Goal: Information Seeking & Learning: Learn about a topic

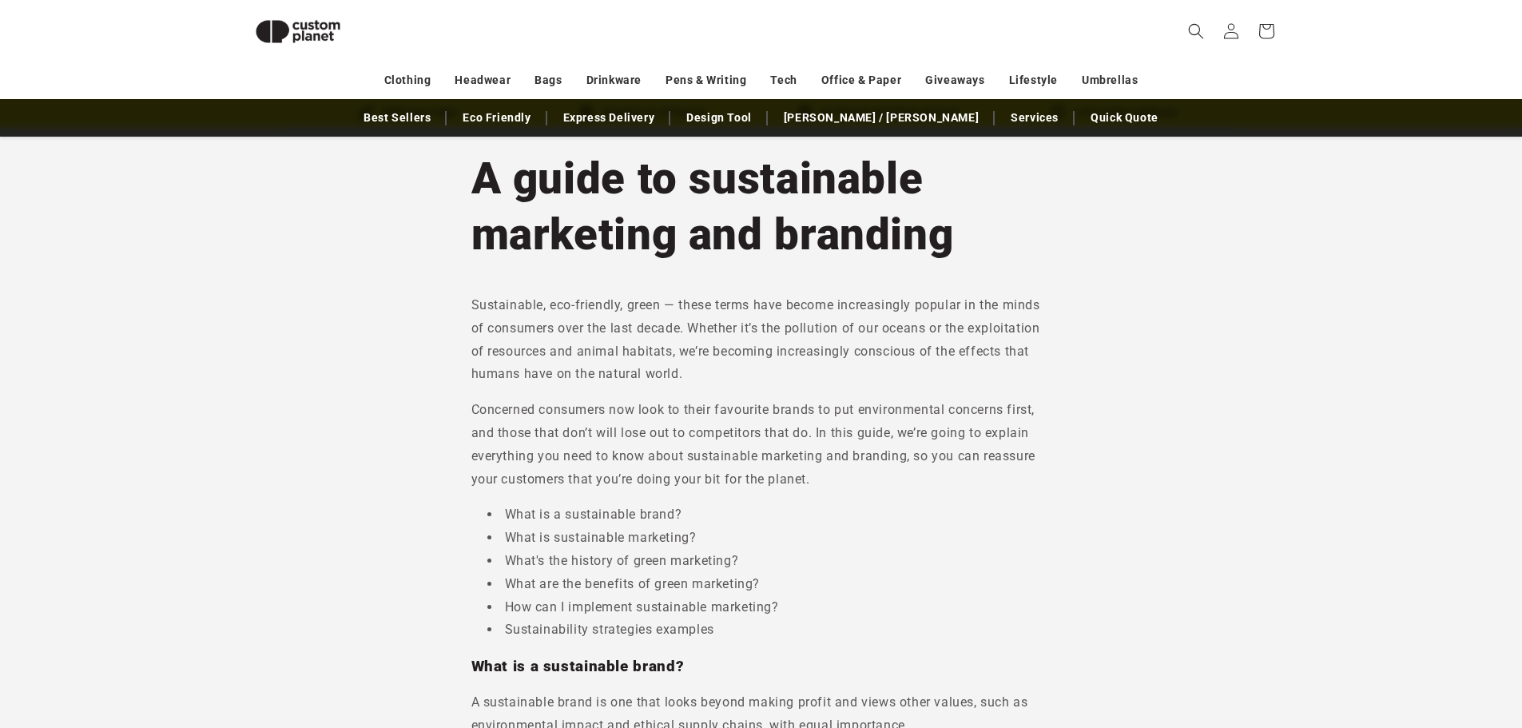
scroll to position [58, 0]
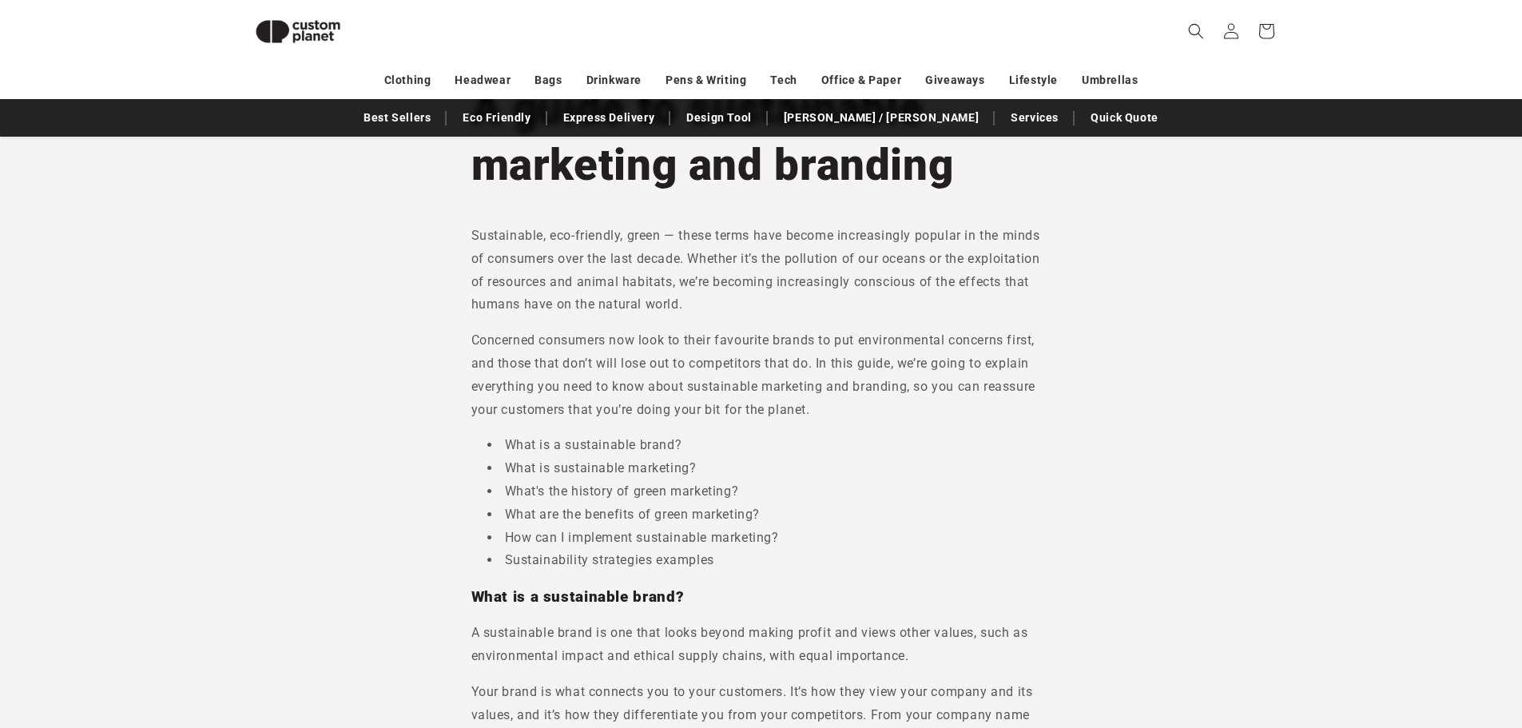
click at [698, 303] on p "Sustainable, eco-friendly, green — these terms have become increasingly popular…" at bounding box center [761, 271] width 580 height 92
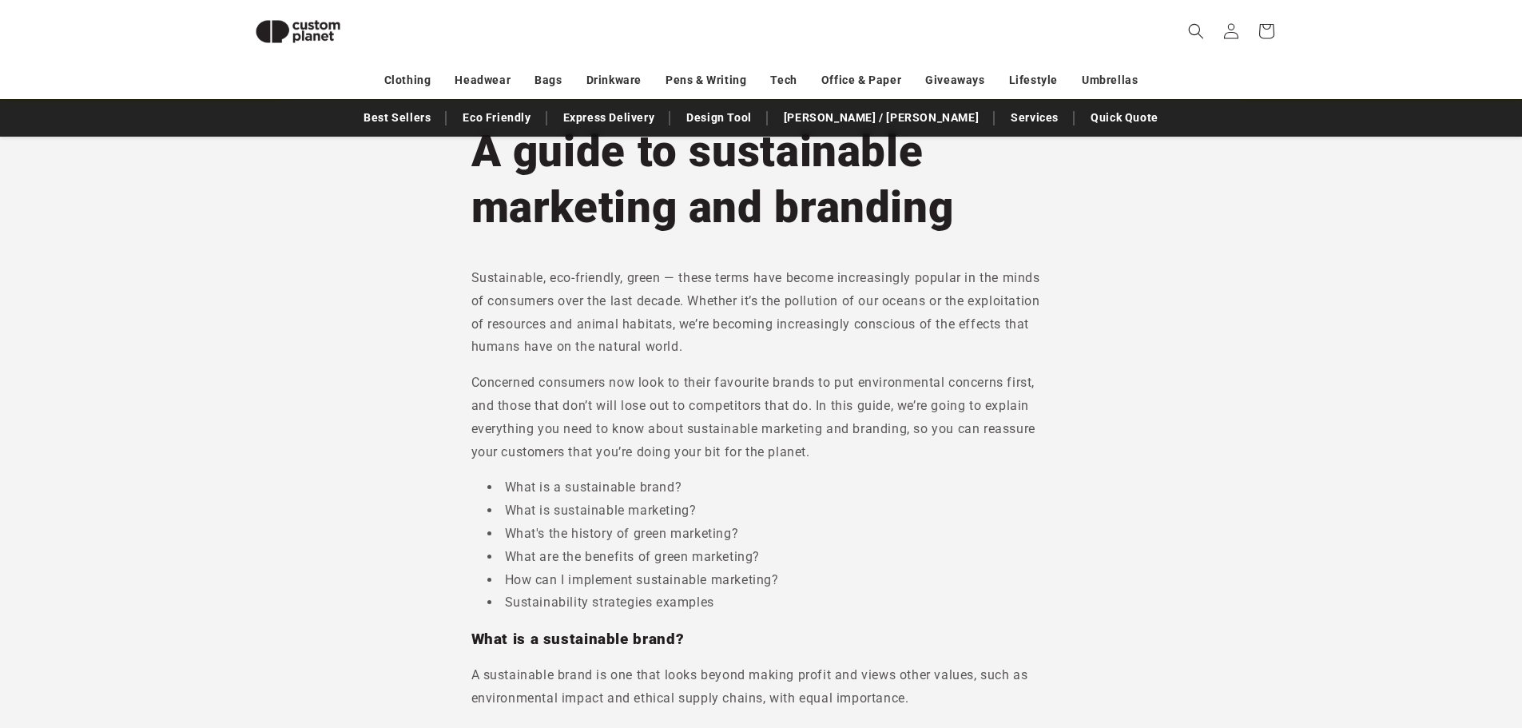
scroll to position [58, 0]
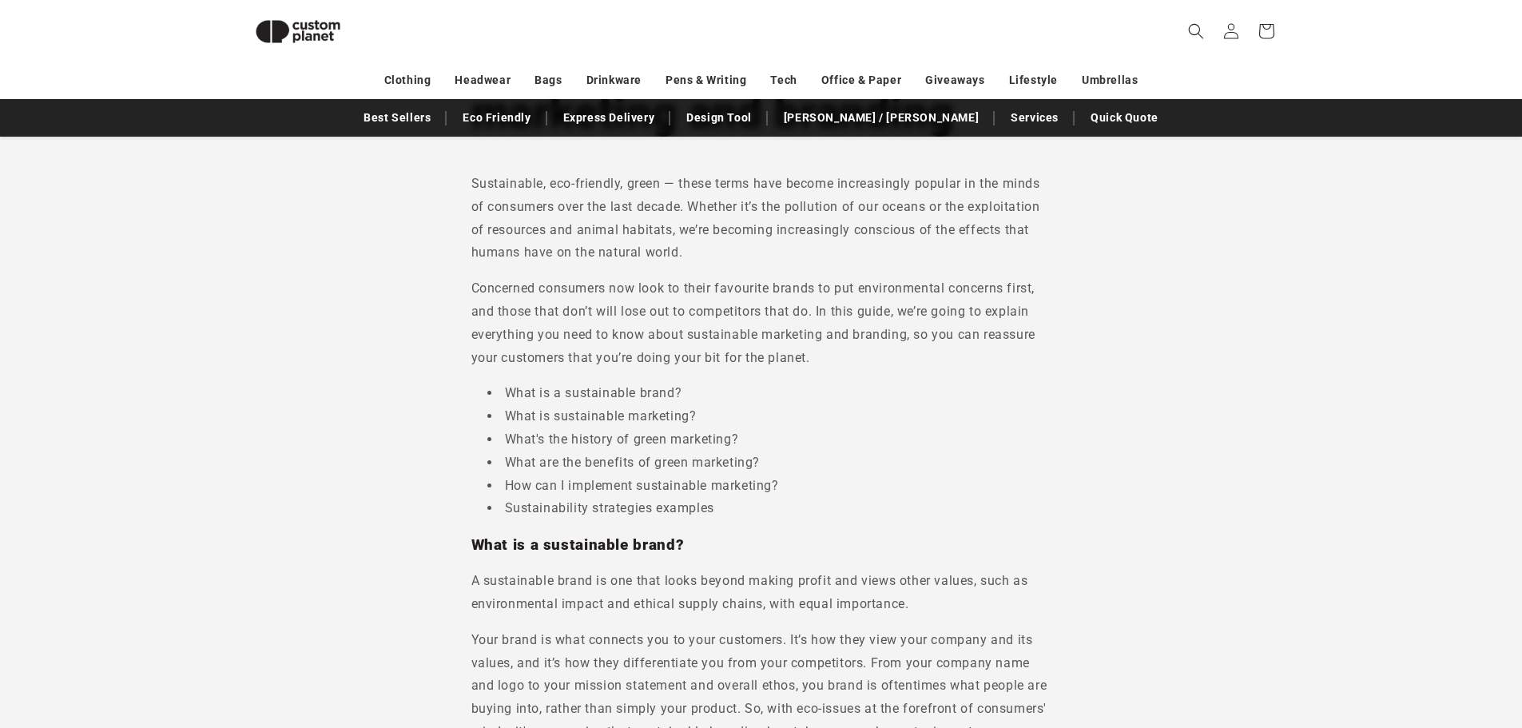
scroll to position [218, 0]
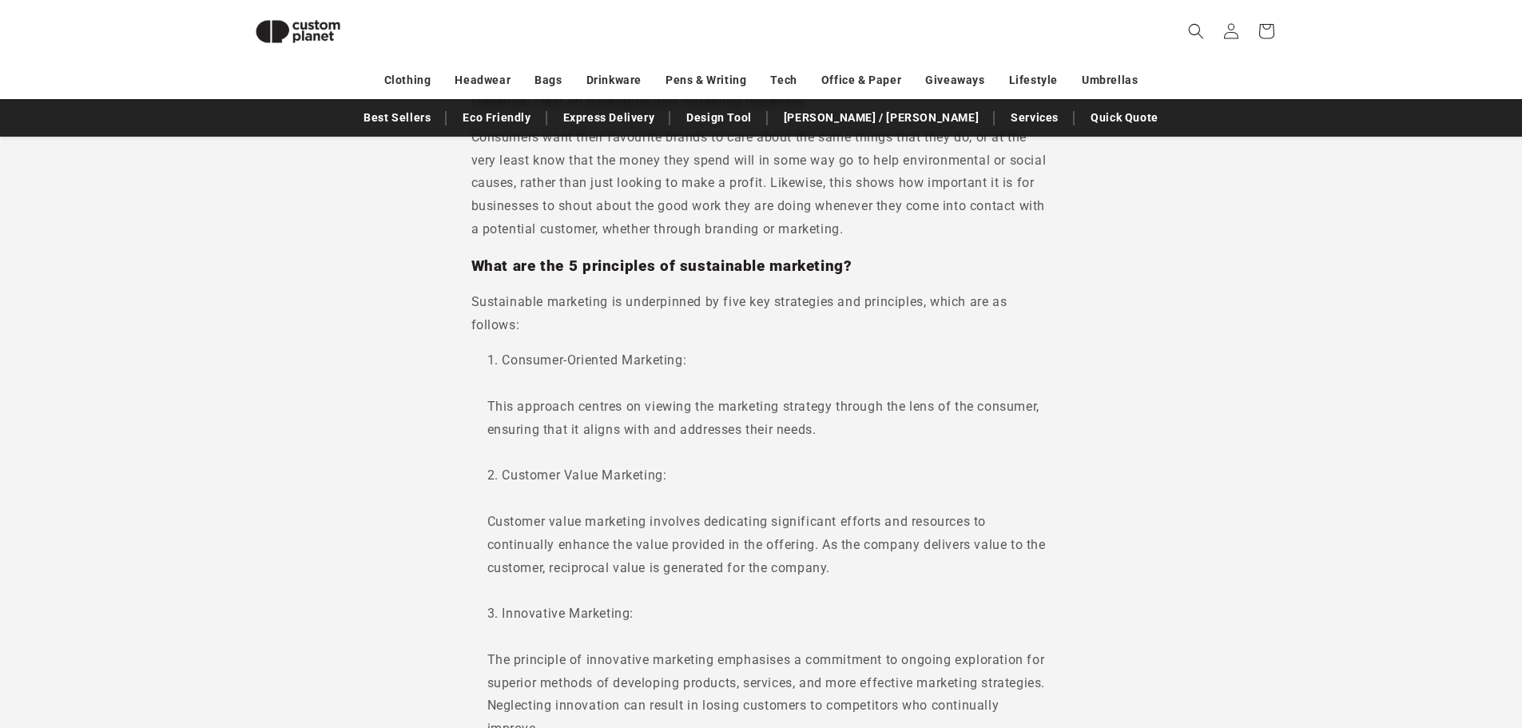
scroll to position [1401, 0]
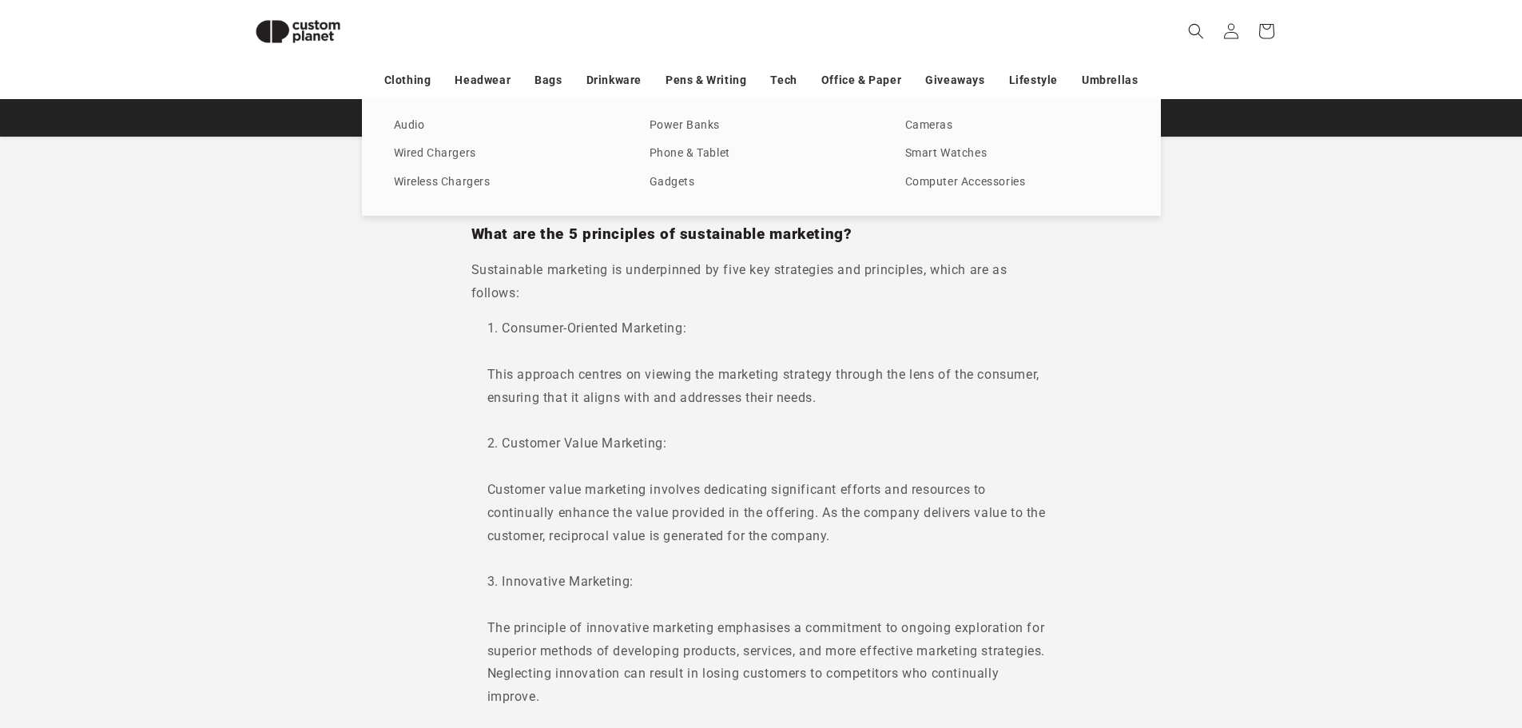
click at [593, 438] on li "Customer Value Marketing: Customer value marketing involves dedicating signific…" at bounding box center [769, 501] width 564 height 138
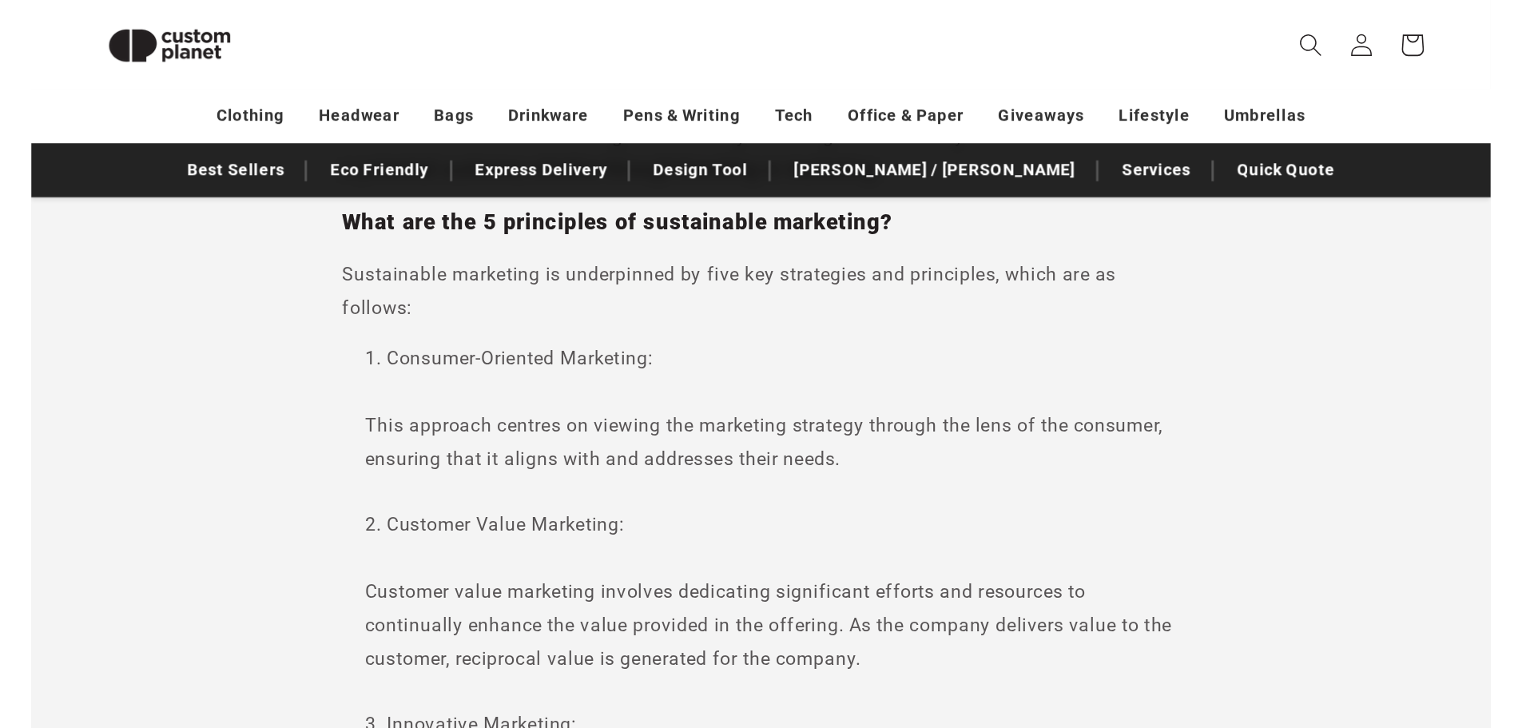
scroll to position [1481, 0]
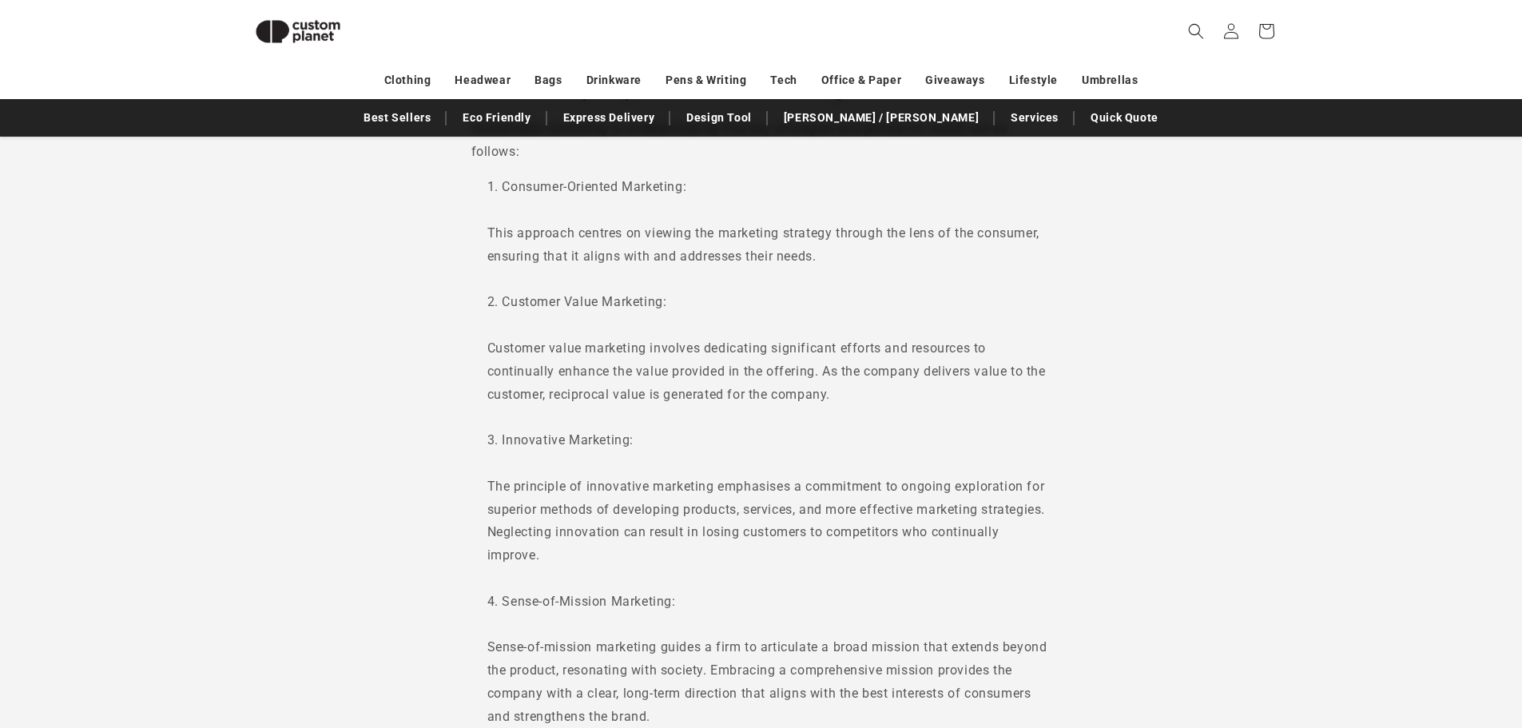
scroll to position [1544, 0]
click at [491, 264] on li "Consumer-Oriented Marketing: This approach centres on viewing the marketing str…" at bounding box center [769, 230] width 564 height 115
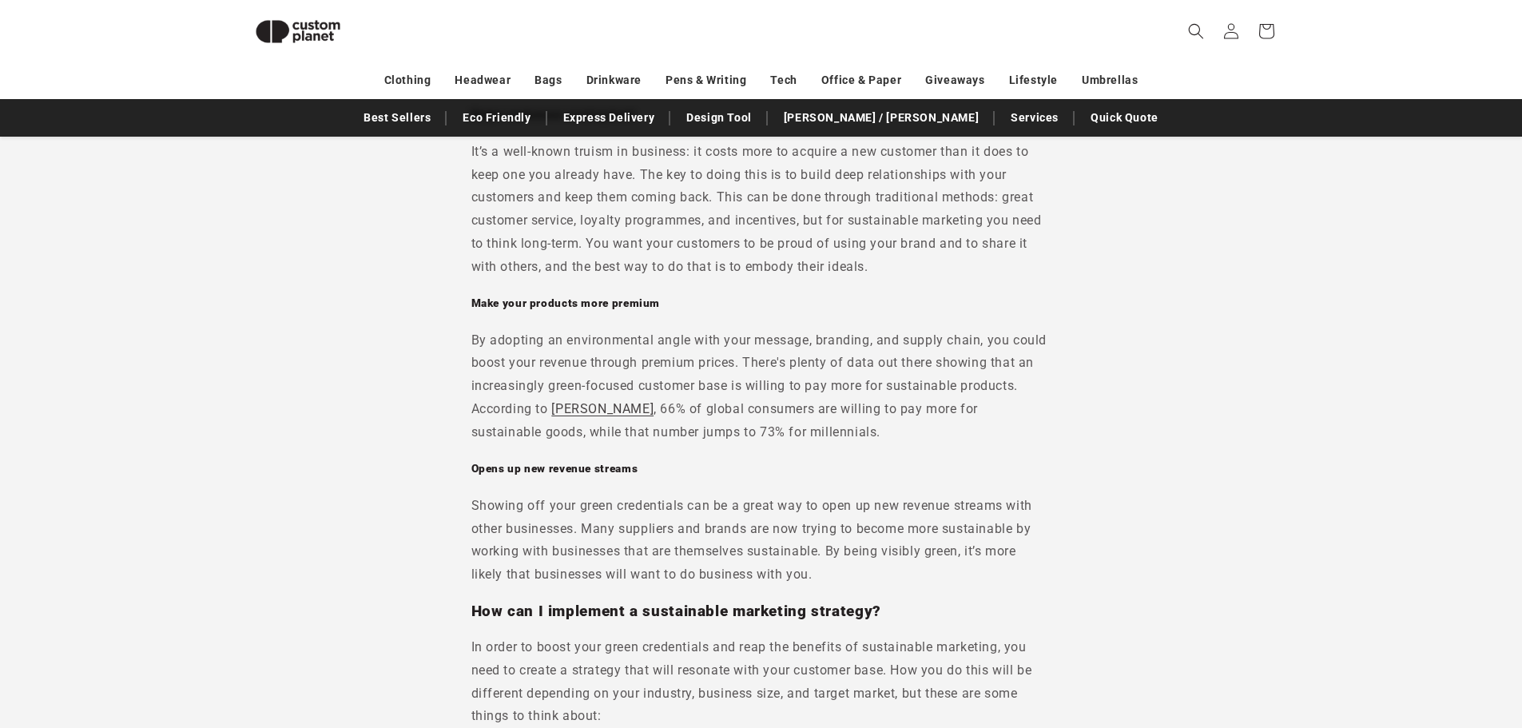
scroll to position [3238, 0]
click at [758, 236] on p "It’s a well-known truism in business: it costs more to acquire a new customer t…" at bounding box center [761, 206] width 580 height 138
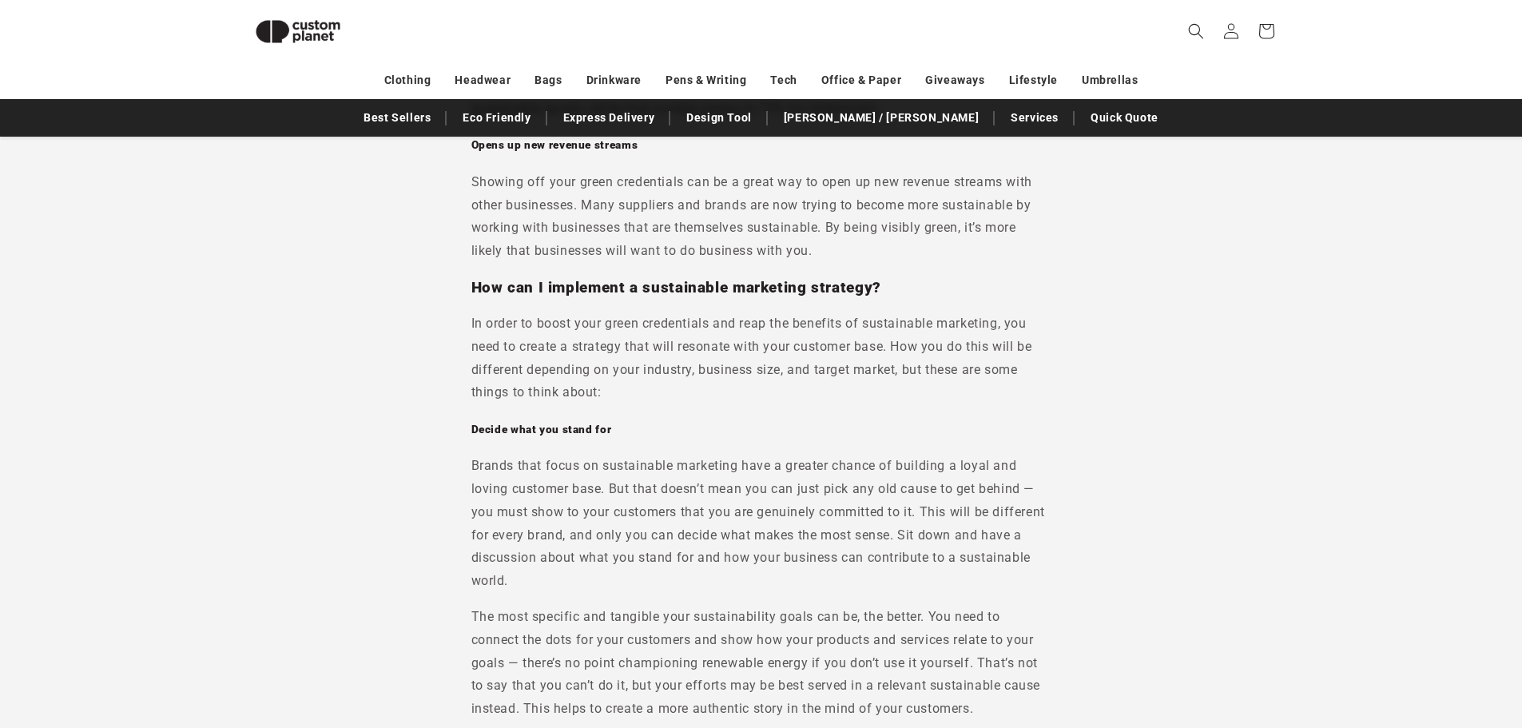
scroll to position [3590, 0]
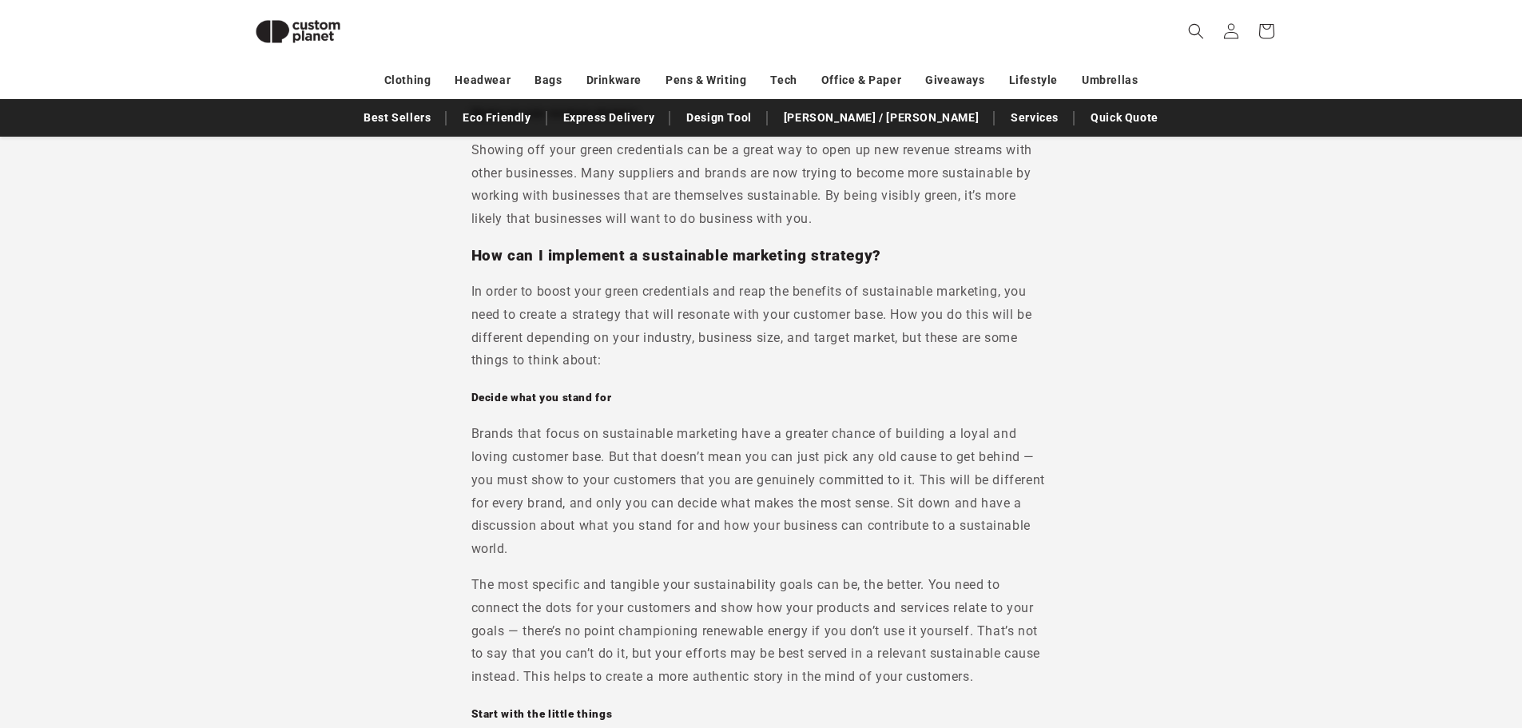
click at [841, 231] on p "Showing off your green credentials can be a great way to open up new revenue st…" at bounding box center [761, 185] width 580 height 92
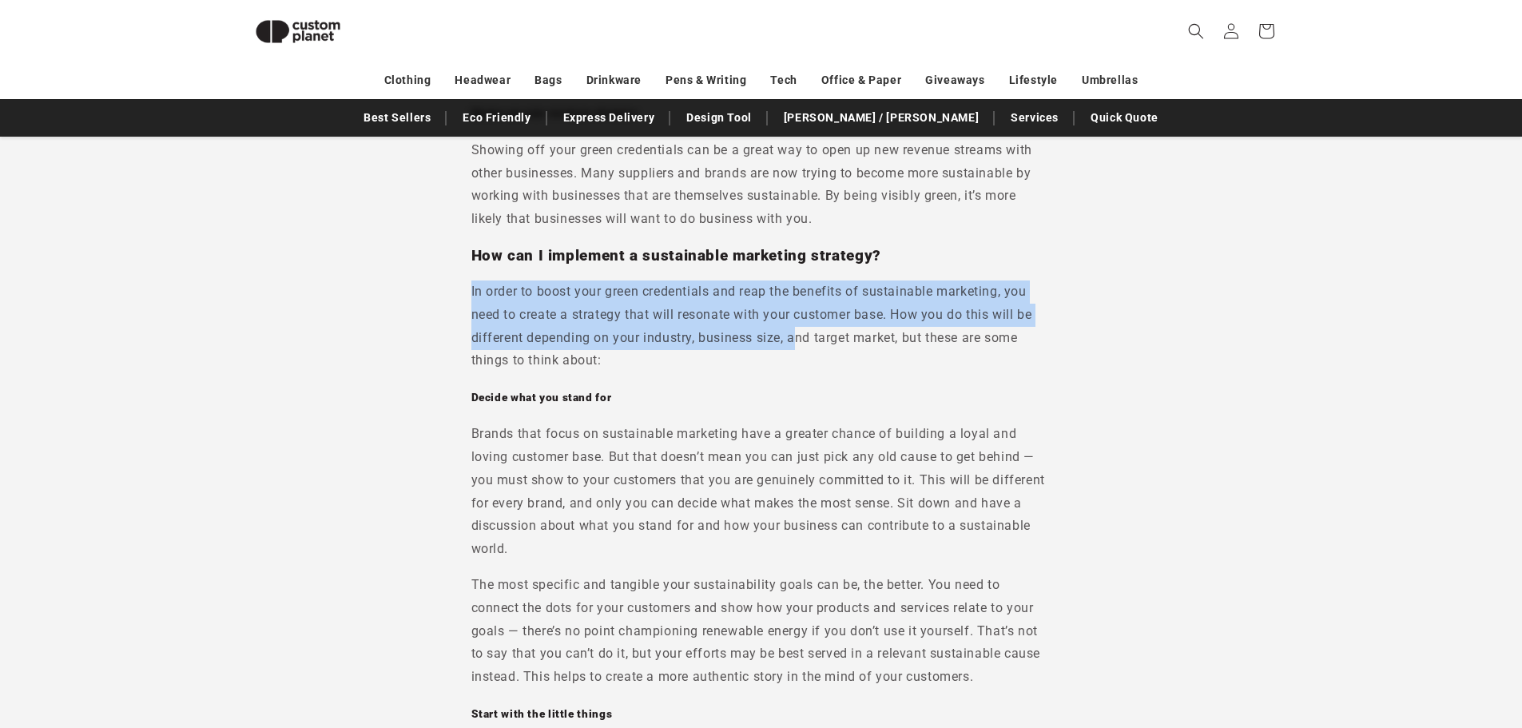
drag, startPoint x: 427, startPoint y: 299, endPoint x: 797, endPoint y: 359, distance: 374.8
click at [797, 359] on p "In order to boost your green credentials and reap the benefits of sustainable m…" at bounding box center [761, 326] width 580 height 92
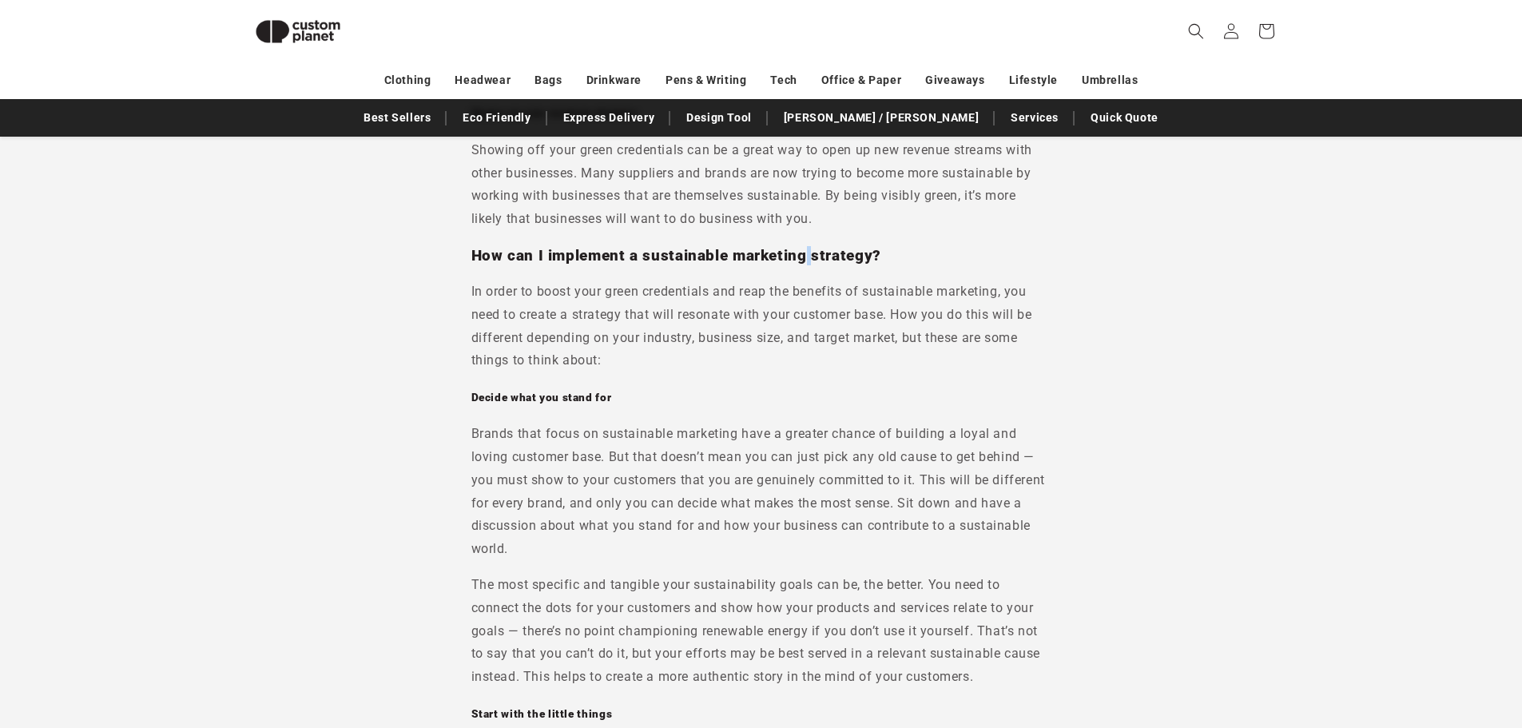
click at [805, 265] on h3 "How can I implement a sustainable marketing strategy?" at bounding box center [761, 255] width 580 height 19
click at [806, 265] on h3 "How can I implement a sustainable marketing strategy?" at bounding box center [761, 255] width 580 height 19
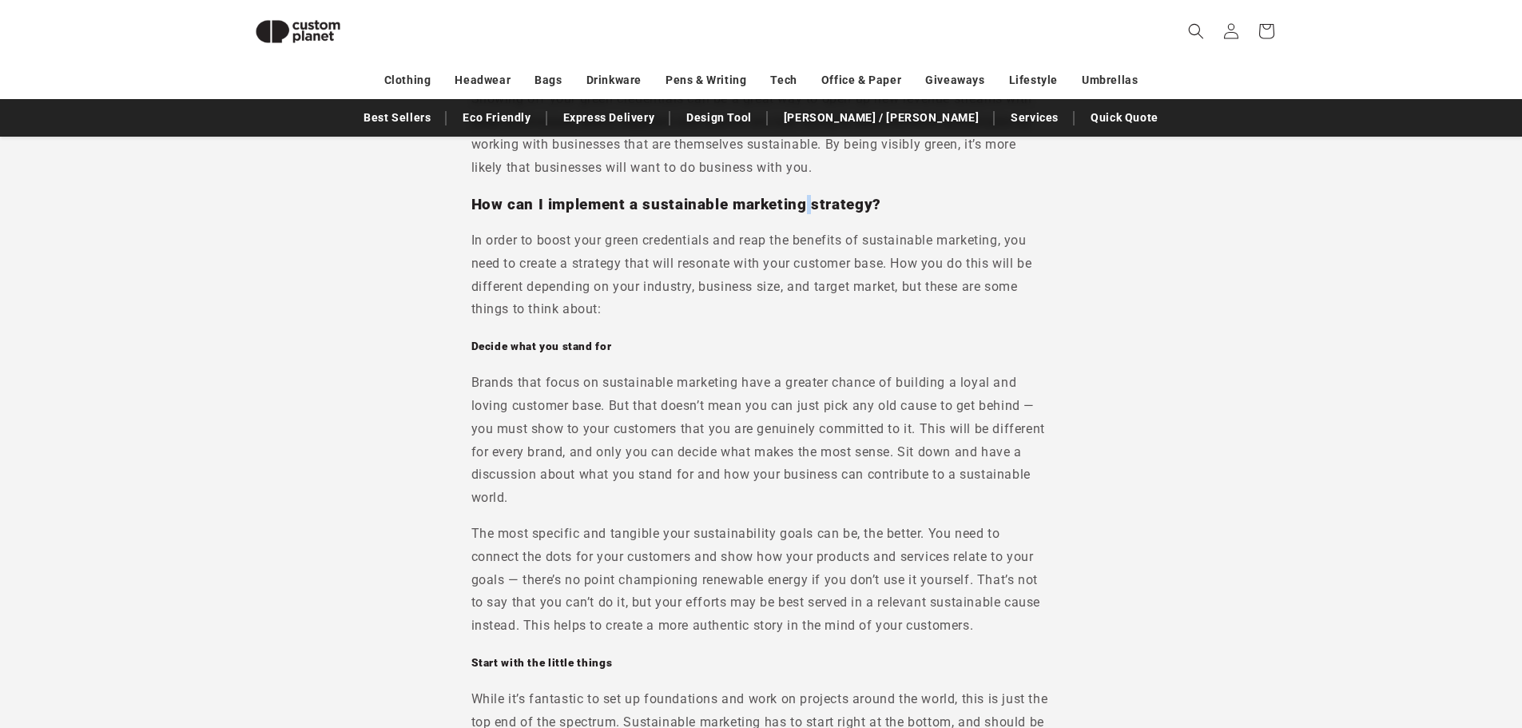
scroll to position [3670, 0]
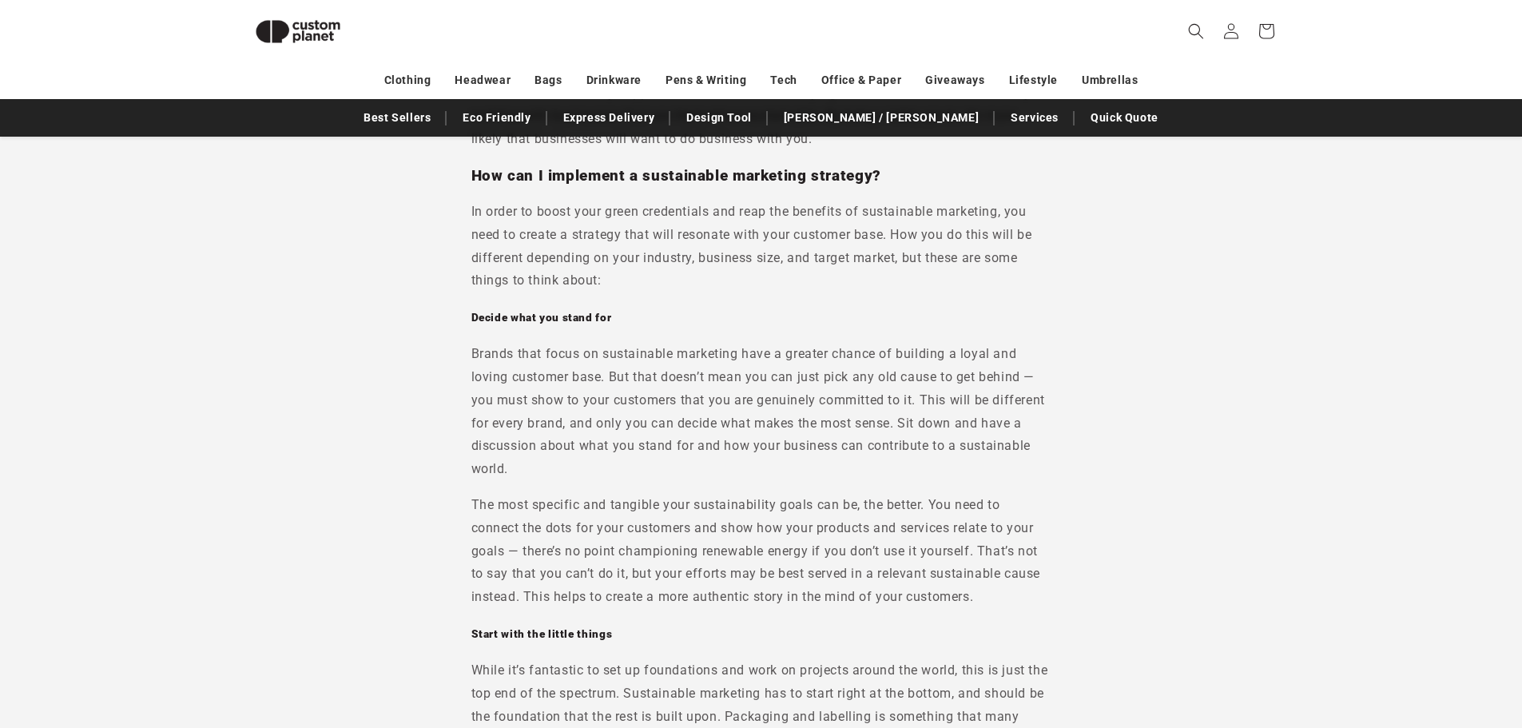
click at [807, 234] on p "In order to boost your green credentials and reap the benefits of sustainable m…" at bounding box center [761, 247] width 580 height 92
drag, startPoint x: 801, startPoint y: 197, endPoint x: 808, endPoint y: 207, distance: 11.5
click at [808, 185] on h3 "How can I implement a sustainable marketing strategy?" at bounding box center [761, 175] width 580 height 19
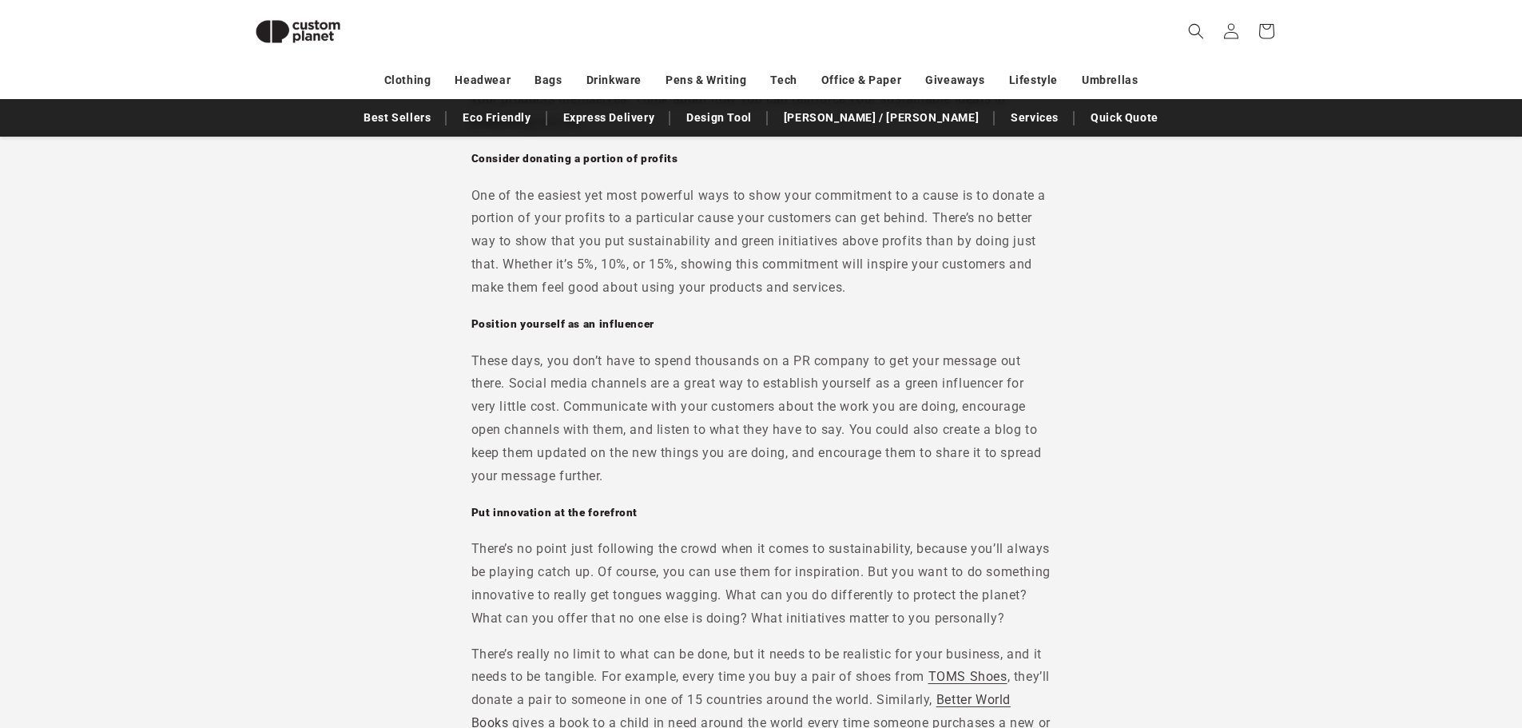
scroll to position [4725, 0]
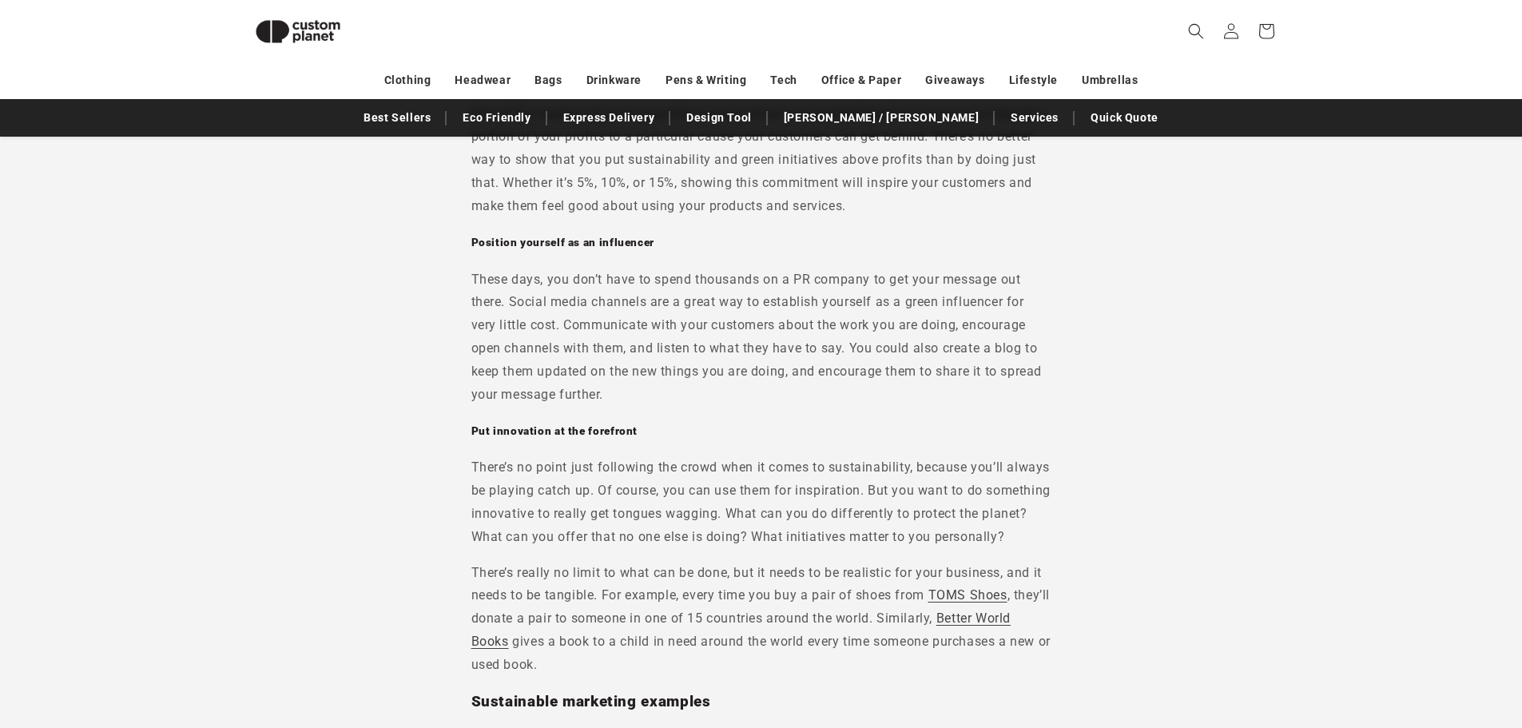
drag, startPoint x: 446, startPoint y: 278, endPoint x: 444, endPoint y: 308, distance: 30.4
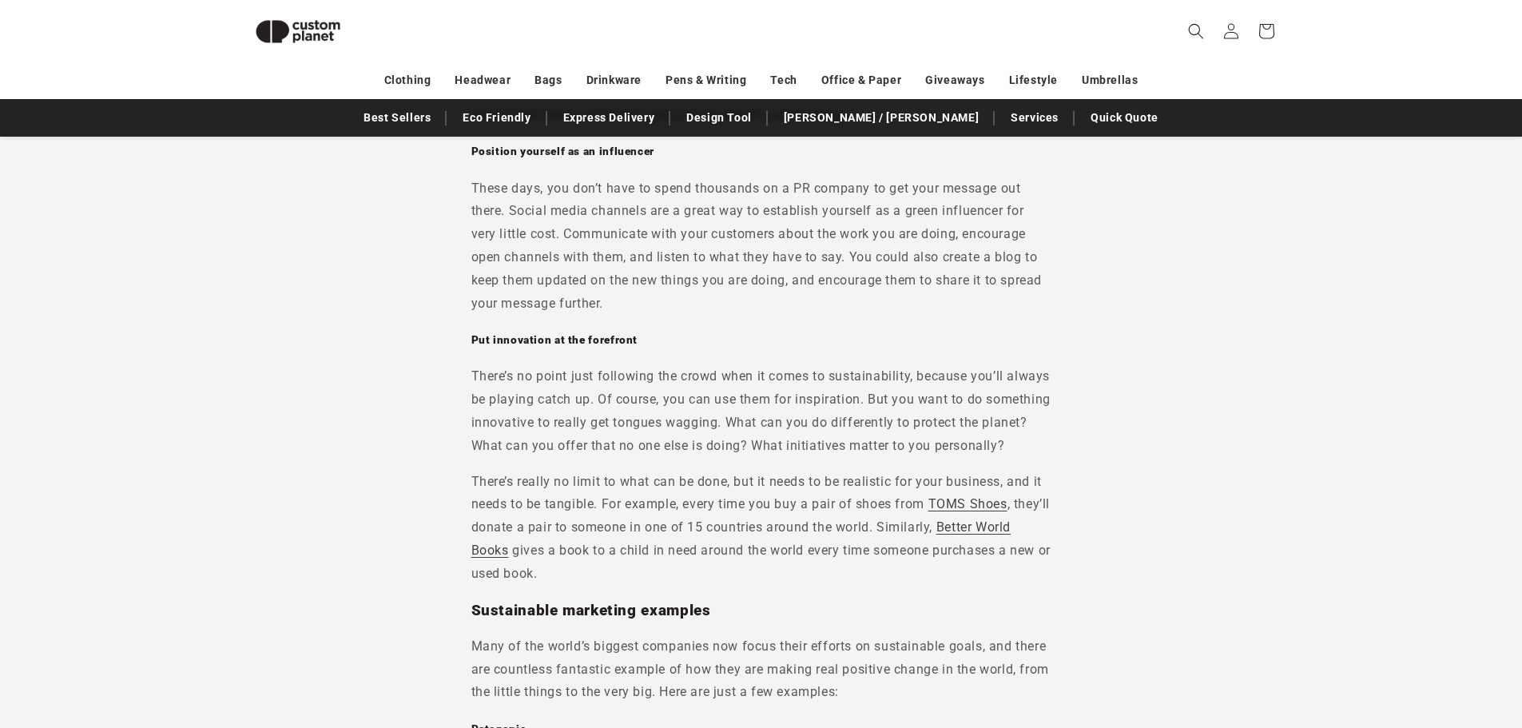
scroll to position [4910, 0]
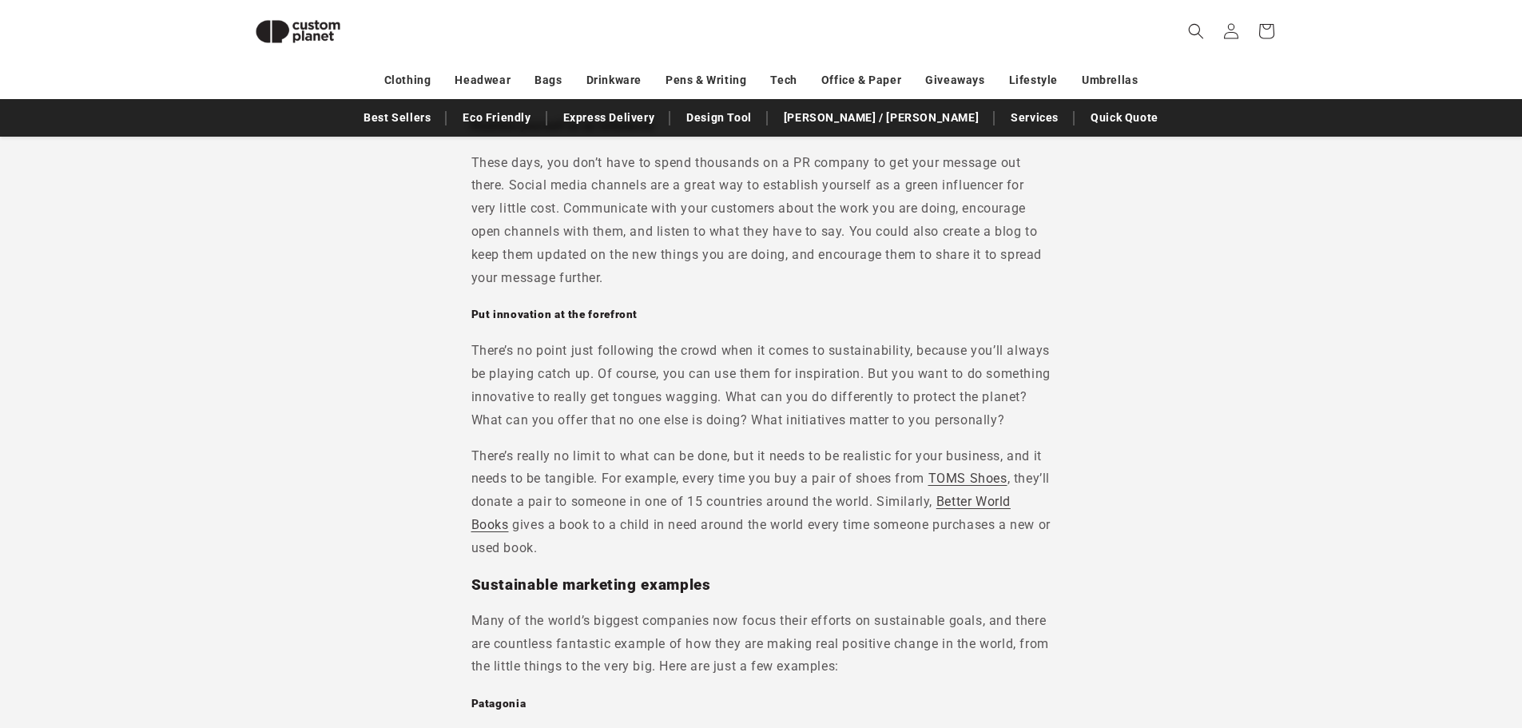
drag, startPoint x: 442, startPoint y: 303, endPoint x: 437, endPoint y: 334, distance: 31.5
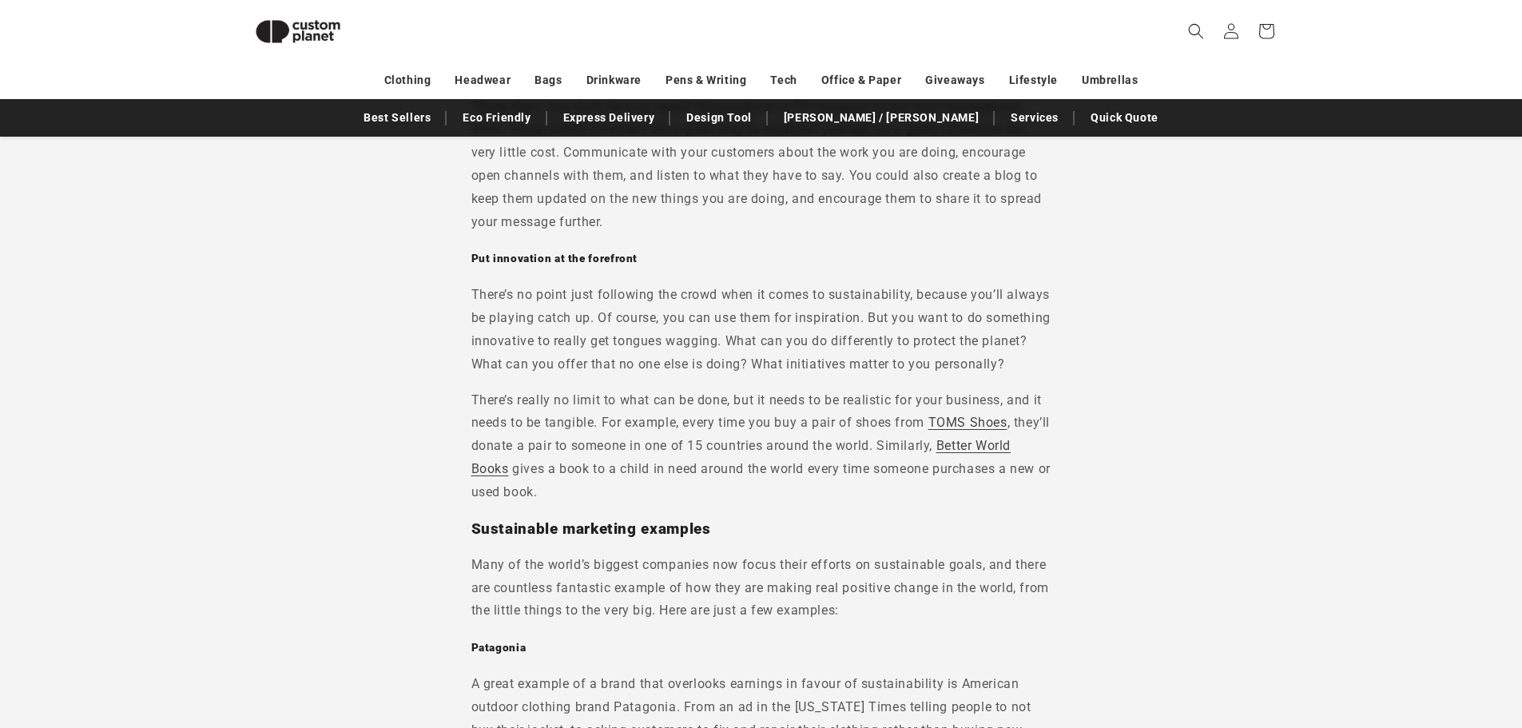
scroll to position [4990, 0]
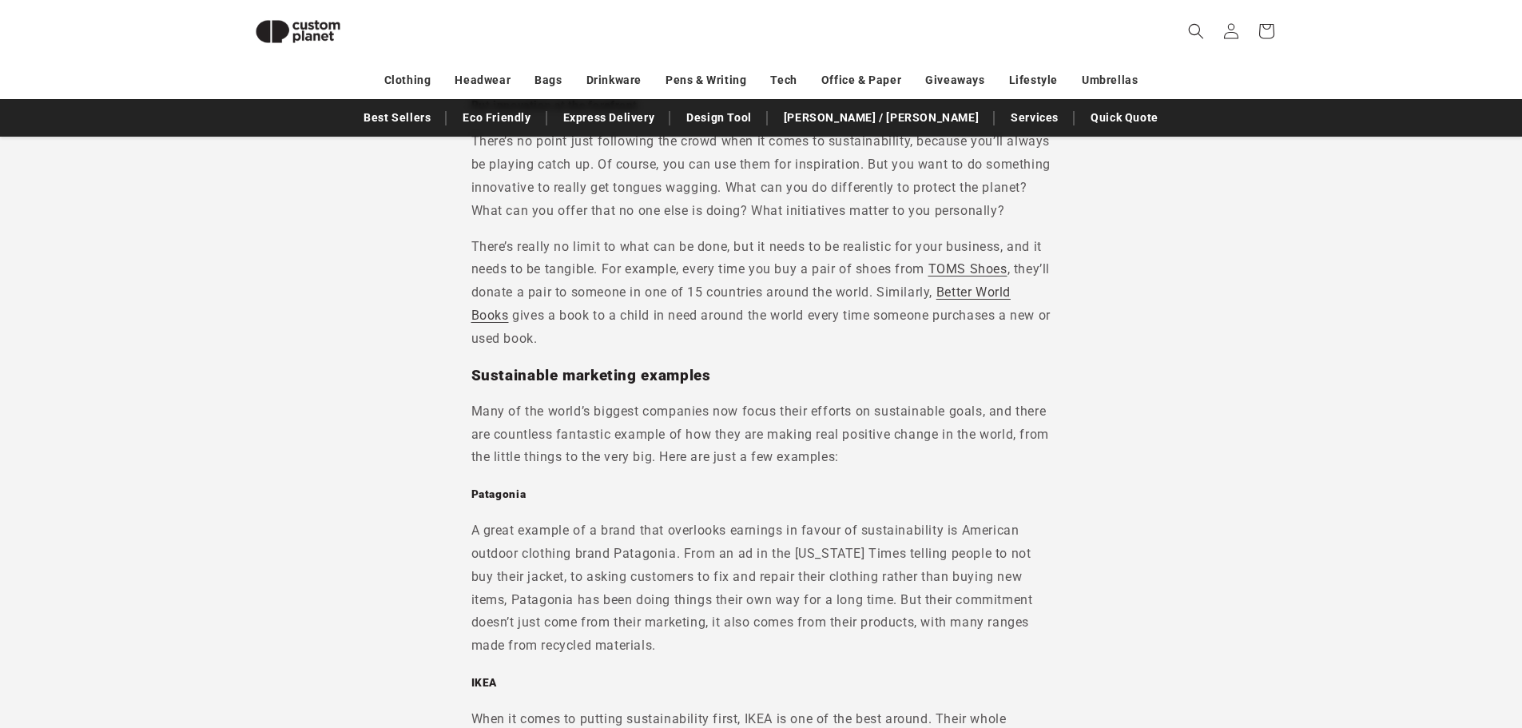
drag, startPoint x: 436, startPoint y: 316, endPoint x: 436, endPoint y: 347, distance: 31.2
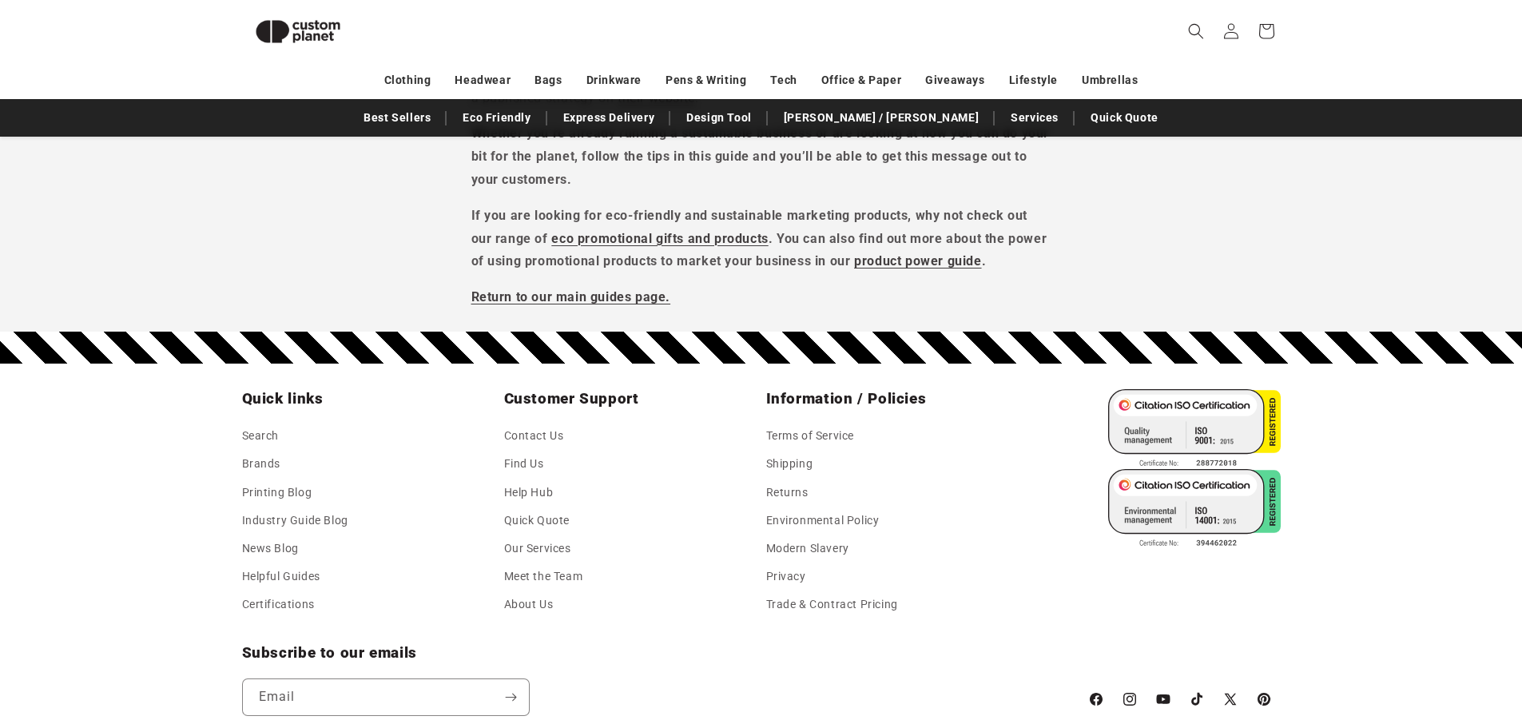
scroll to position [5843, 0]
